Goal: Information Seeking & Learning: Learn about a topic

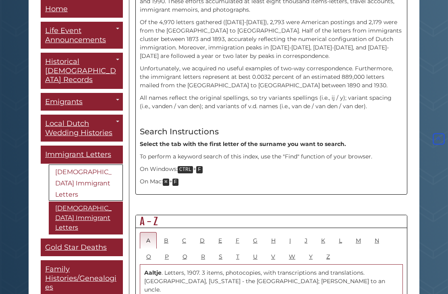
scroll to position [303, 0]
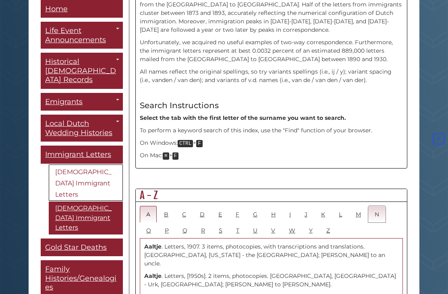
click at [383, 206] on link "N" at bounding box center [376, 214] width 17 height 17
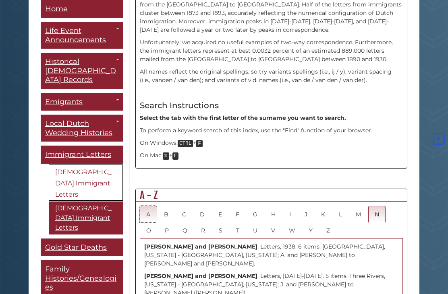
click at [148, 206] on link "A" at bounding box center [148, 214] width 17 height 17
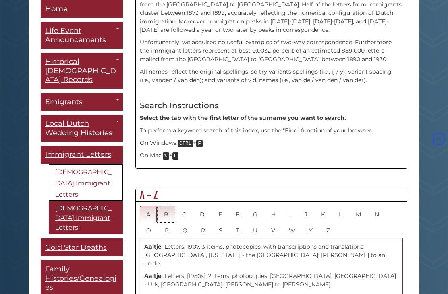
click at [168, 206] on link "B" at bounding box center [165, 214] width 17 height 17
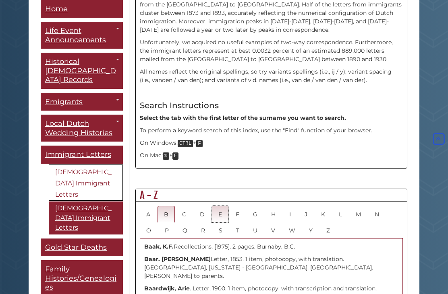
click at [217, 206] on link "E" at bounding box center [220, 214] width 17 height 17
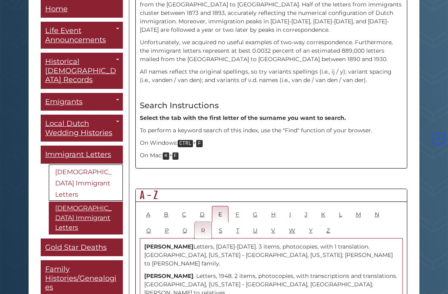
click at [205, 222] on link "R" at bounding box center [203, 230] width 17 height 17
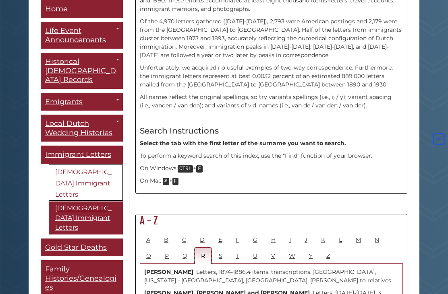
scroll to position [280, 0]
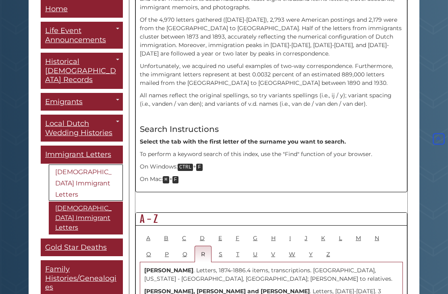
click at [390, 230] on ul "A B C D E F G H I J K L M N O P Q R S T U V W Y Z" at bounding box center [271, 246] width 263 height 33
click at [381, 230] on link "N" at bounding box center [376, 238] width 17 height 17
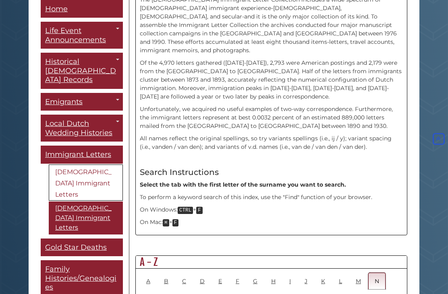
scroll to position [252, 0]
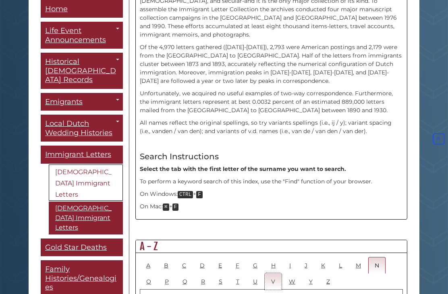
click at [276, 273] on link "V" at bounding box center [273, 281] width 17 height 17
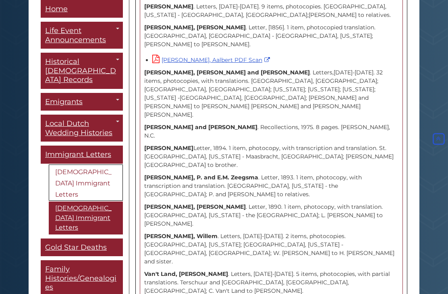
scroll to position [6161, 0]
click at [108, 39] on link "Life Event Announcements" at bounding box center [82, 35] width 82 height 27
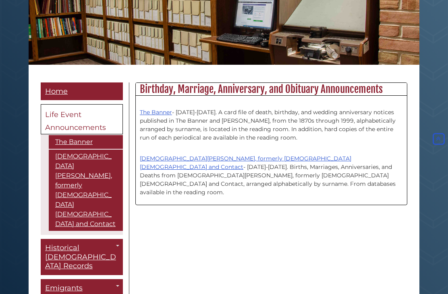
scroll to position [122, 0]
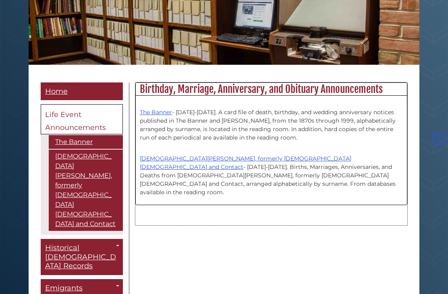
click at [162, 116] on link "The Banner" at bounding box center [156, 112] width 32 height 7
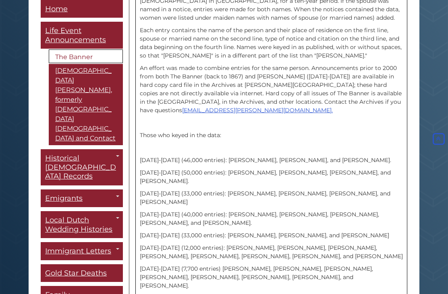
scroll to position [255, 0]
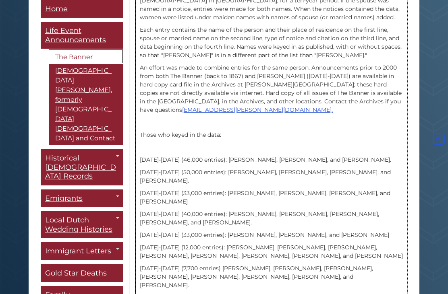
click at [274, 163] on p "1945-1954 (46,000 entries): Helen Meulink, Jeannette Smith, and Holly M. Walden…" at bounding box center [271, 160] width 263 height 8
click at [277, 161] on p "1945-1954 (46,000 entries): Helen Meulink, Jeannette Smith, and Holly M. Walden…" at bounding box center [271, 160] width 263 height 8
click at [168, 159] on p "1945-1954 (46,000 entries): Helen Meulink, Jeannette Smith, and Holly M. Walden…" at bounding box center [271, 160] width 263 height 8
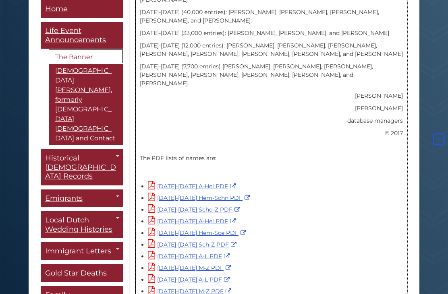
scroll to position [458, 0]
click at [154, 181] on icon at bounding box center [151, 185] width 7 height 8
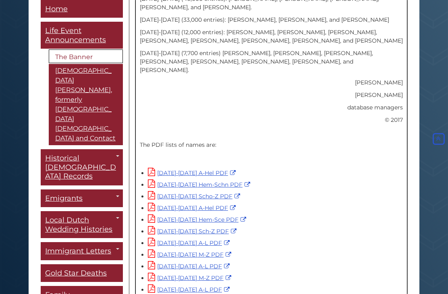
click at [241, 181] on link "1945-1954 Hem-Schn PDF" at bounding box center [200, 184] width 104 height 7
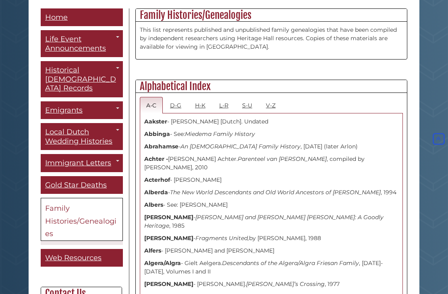
scroll to position [197, 0]
click at [201, 111] on link "H-K" at bounding box center [200, 105] width 23 height 17
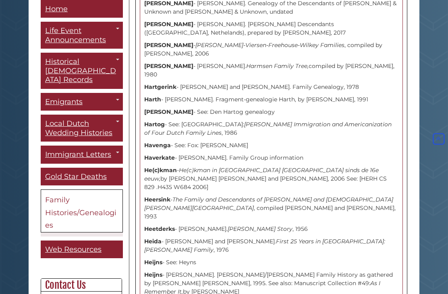
scroll to position [654, 0]
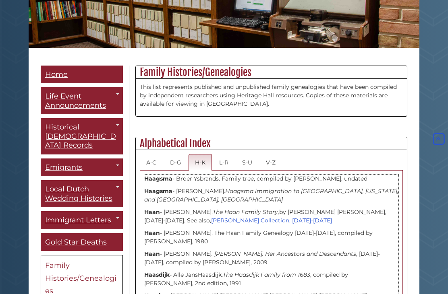
scroll to position [139, 0]
click at [277, 167] on link "V-Z" at bounding box center [270, 162] width 23 height 17
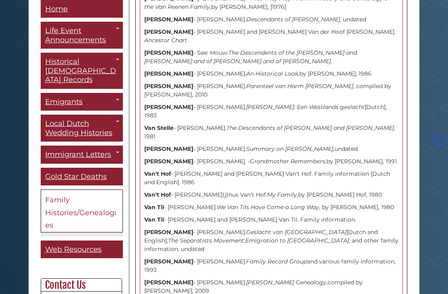
scroll to position [3120, 0]
